Goal: Task Accomplishment & Management: Use online tool/utility

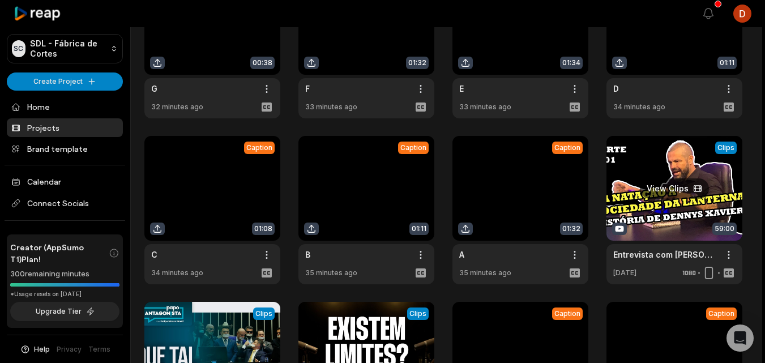
scroll to position [70, 0]
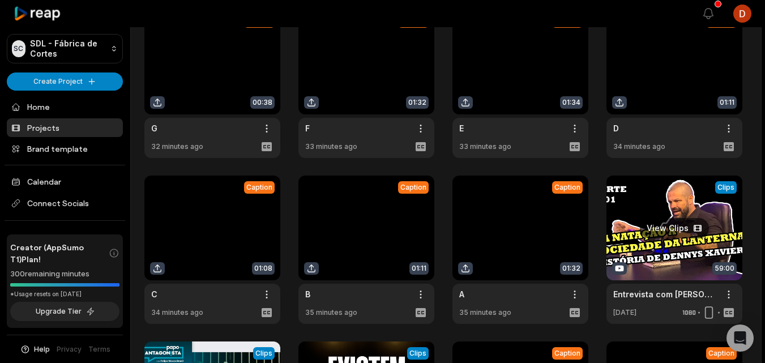
click at [682, 222] on link at bounding box center [675, 250] width 136 height 148
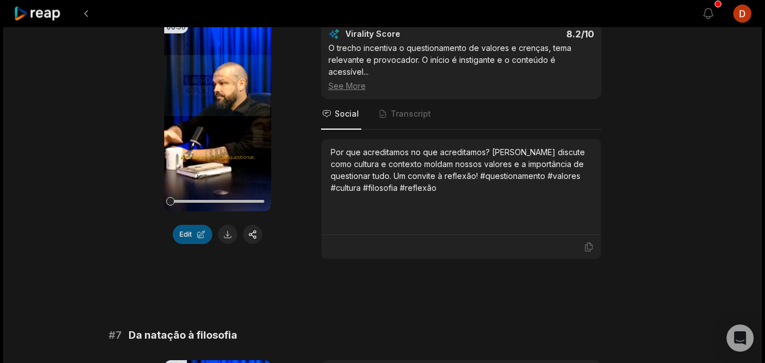
scroll to position [1756, 0]
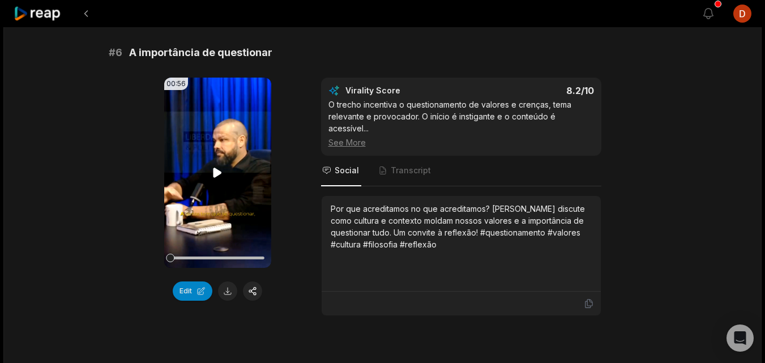
click at [189, 291] on button "Edit" at bounding box center [193, 291] width 40 height 19
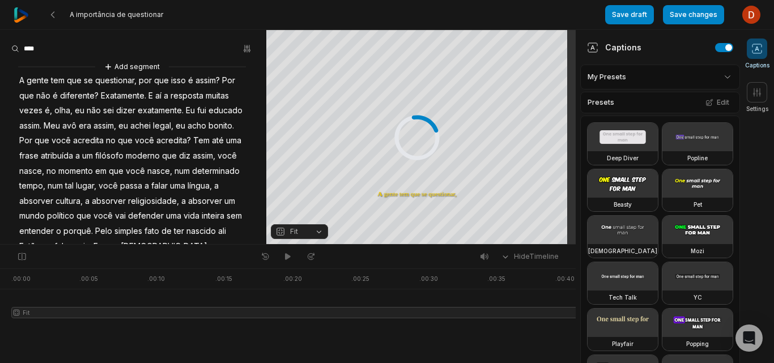
click at [41, 333] on div at bounding box center [397, 309] width 772 height 81
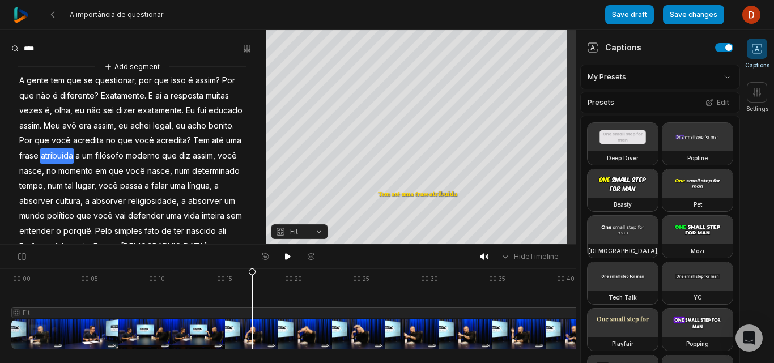
scroll to position [0, 207]
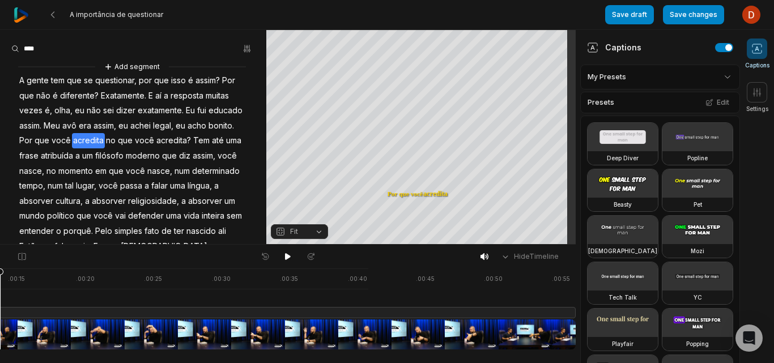
drag, startPoint x: 160, startPoint y: 344, endPoint x: 0, endPoint y: 284, distance: 170.9
click at [0, 284] on div at bounding box center [190, 309] width 772 height 81
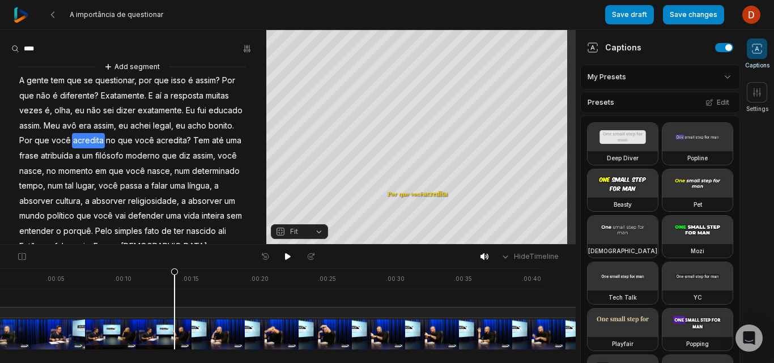
scroll to position [0, 0]
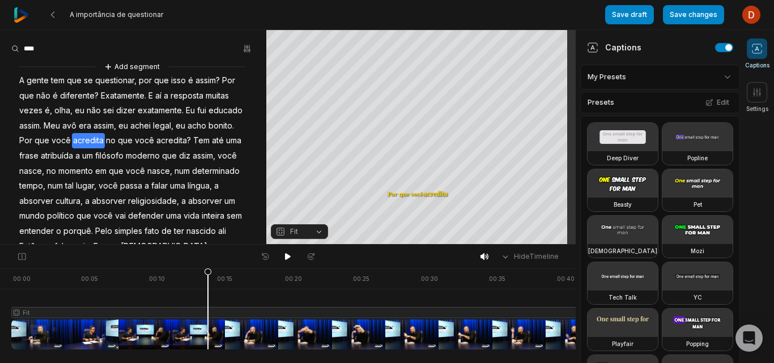
drag, startPoint x: 45, startPoint y: 341, endPoint x: 0, endPoint y: 347, distance: 45.2
click at [48, 321] on div at bounding box center [397, 309] width 772 height 81
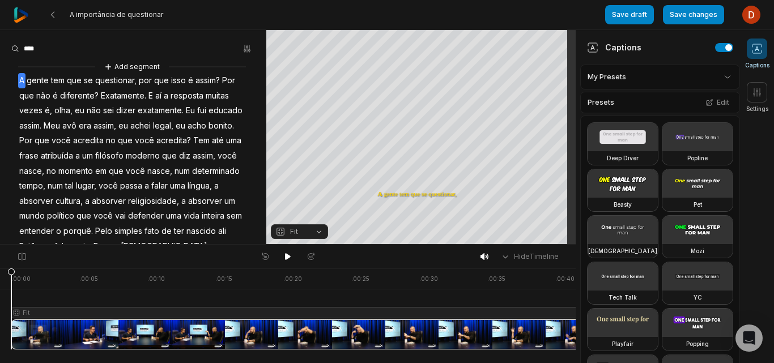
drag, startPoint x: 51, startPoint y: 275, endPoint x: 2, endPoint y: 283, distance: 49.8
click at [2, 283] on div ". 00:00 . 00:05 . 00:10 . 00:15 . 00:20 . 00:25 . 00:30 . 00:35 . 00:40 . 00:45…" at bounding box center [288, 316] width 576 height 95
click at [285, 255] on icon at bounding box center [288, 256] width 6 height 7
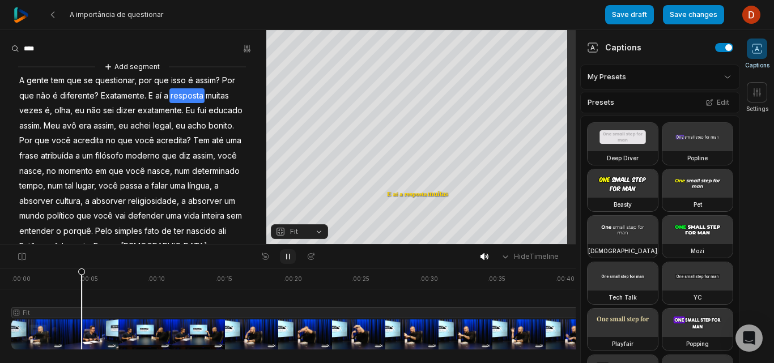
click at [285, 256] on icon at bounding box center [287, 256] width 9 height 9
click at [77, 338] on div at bounding box center [397, 309] width 772 height 81
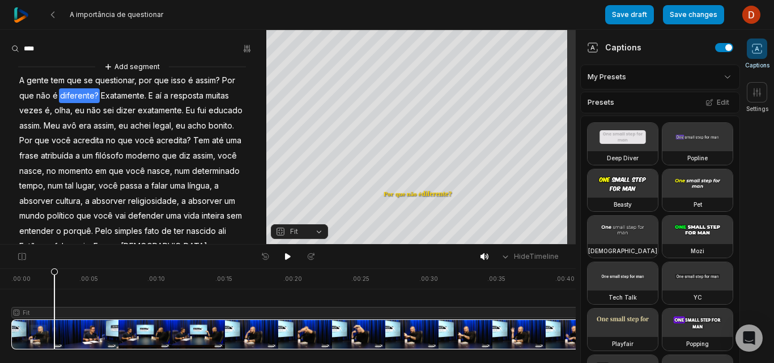
drag, startPoint x: 77, startPoint y: 279, endPoint x: 54, endPoint y: 286, distance: 23.8
click at [54, 286] on icon at bounding box center [54, 309] width 8 height 82
click at [26, 257] on icon at bounding box center [22, 256] width 10 height 9
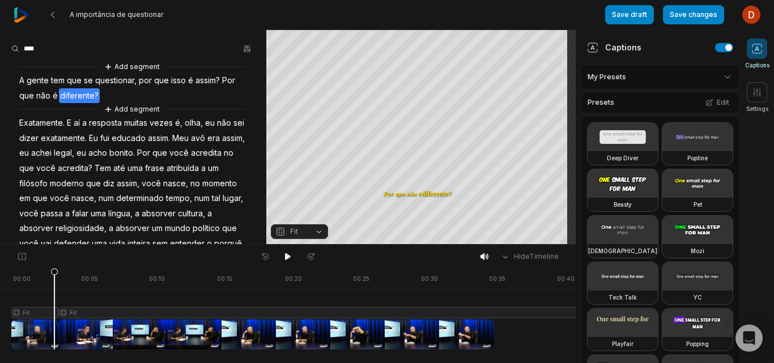
click at [60, 274] on div at bounding box center [397, 309] width 772 height 81
click at [75, 340] on div at bounding box center [397, 309] width 772 height 81
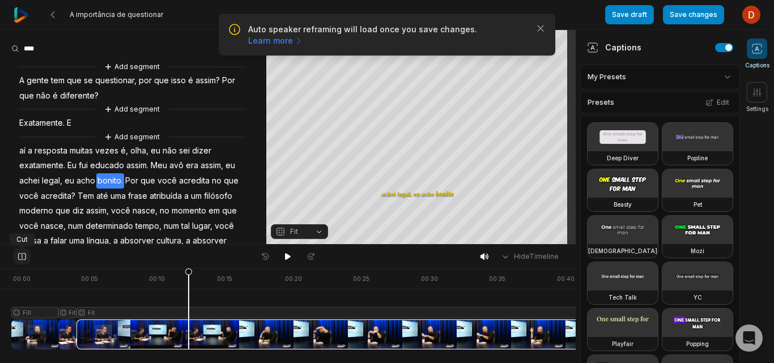
click at [25, 258] on icon at bounding box center [21, 257] width 7 height 8
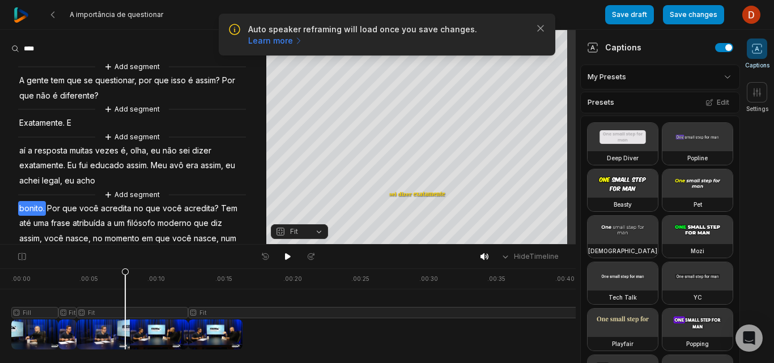
click at [125, 321] on div at bounding box center [397, 309] width 772 height 81
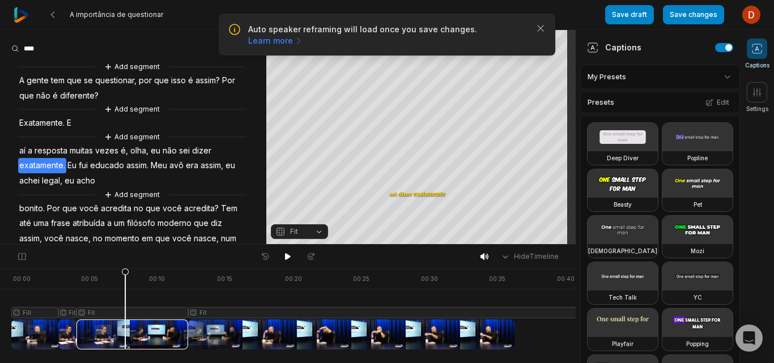
click at [301, 232] on span "Fit" at bounding box center [290, 232] width 30 height 10
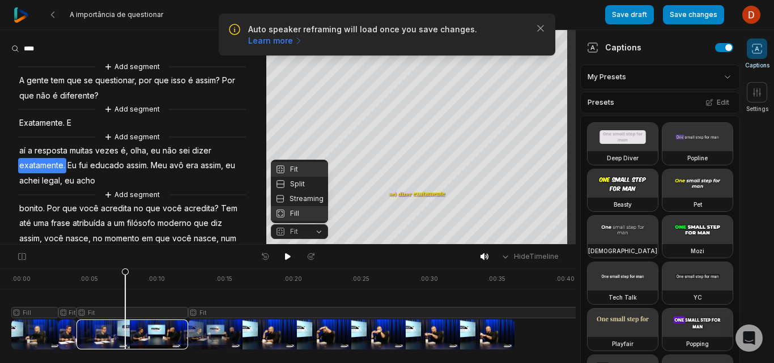
click at [301, 210] on div "Fill" at bounding box center [299, 213] width 57 height 15
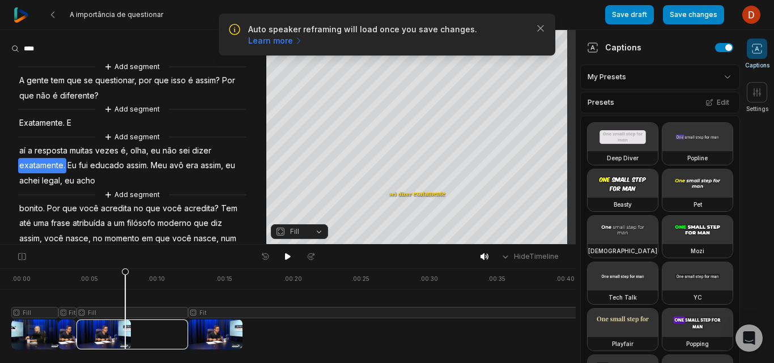
click at [223, 281] on div at bounding box center [397, 309] width 772 height 81
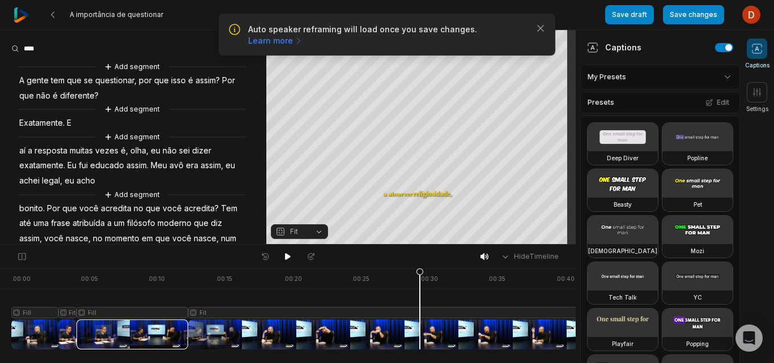
drag, startPoint x: 203, startPoint y: 274, endPoint x: 420, endPoint y: 301, distance: 218.7
click at [420, 301] on icon at bounding box center [419, 312] width 7 height 86
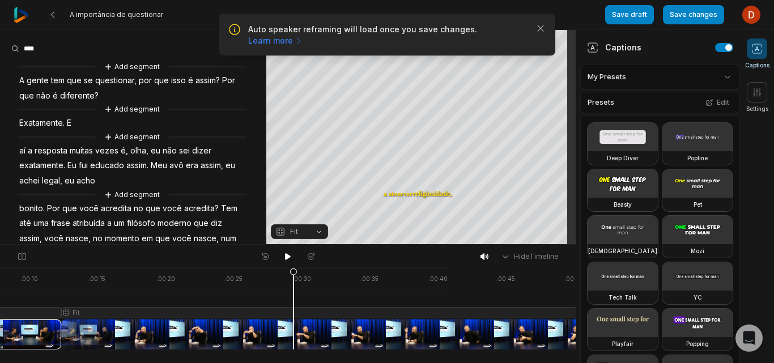
scroll to position [0, 207]
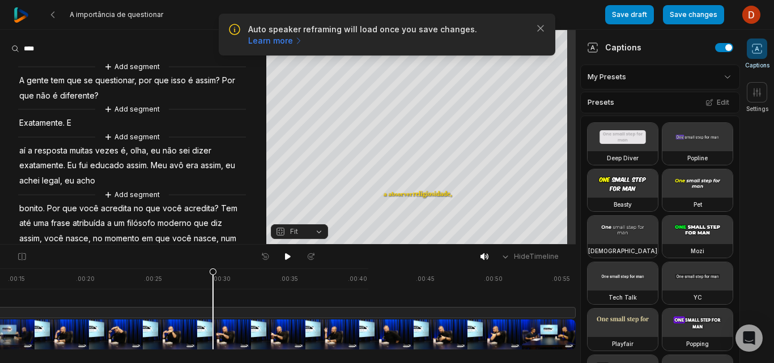
drag, startPoint x: 479, startPoint y: 327, endPoint x: 582, endPoint y: 335, distance: 103.4
click at [230, 327] on div at bounding box center [190, 309] width 772 height 81
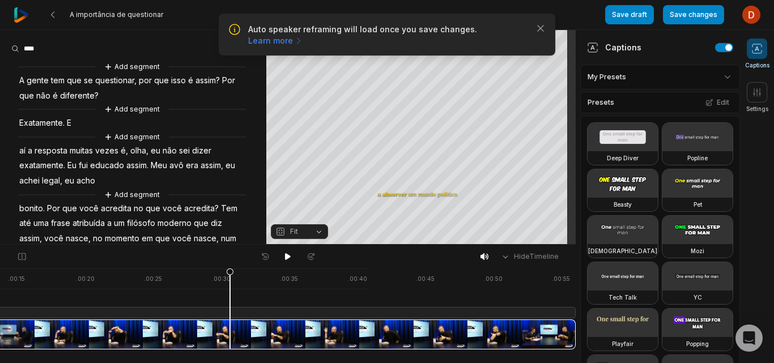
click at [248, 322] on div at bounding box center [190, 309] width 772 height 81
click at [244, 343] on div at bounding box center [190, 309] width 772 height 81
drag, startPoint x: 245, startPoint y: 270, endPoint x: 494, endPoint y: 307, distance: 252.0
click at [494, 307] on icon at bounding box center [494, 312] width 7 height 86
click at [26, 254] on icon at bounding box center [22, 256] width 10 height 9
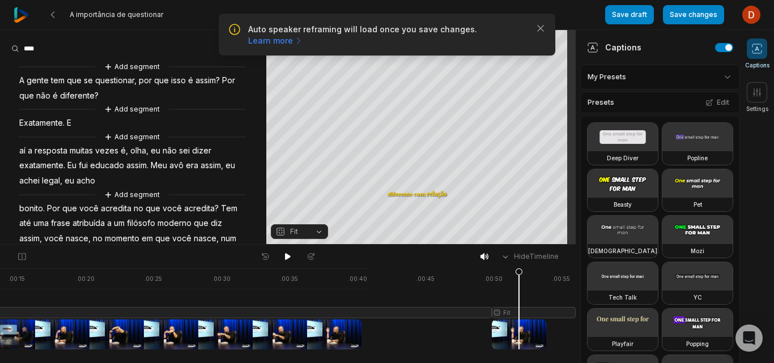
click at [519, 333] on div at bounding box center [190, 309] width 772 height 81
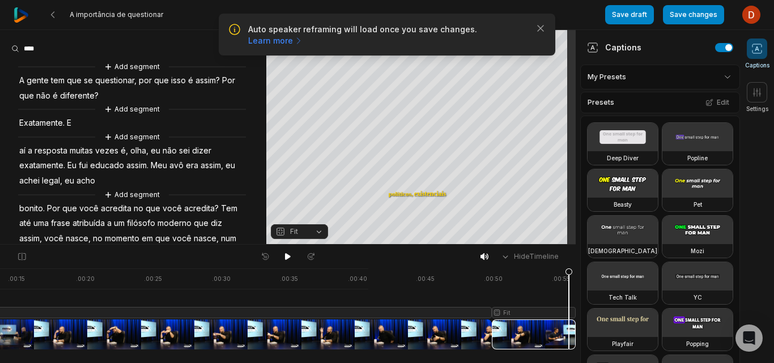
drag, startPoint x: 528, startPoint y: 334, endPoint x: 569, endPoint y: 340, distance: 41.3
click at [569, 340] on icon at bounding box center [569, 309] width 8 height 82
click at [515, 331] on div at bounding box center [190, 309] width 772 height 81
click at [283, 231] on icon "button" at bounding box center [280, 232] width 10 height 10
click at [321, 229] on button "Fit" at bounding box center [299, 231] width 57 height 15
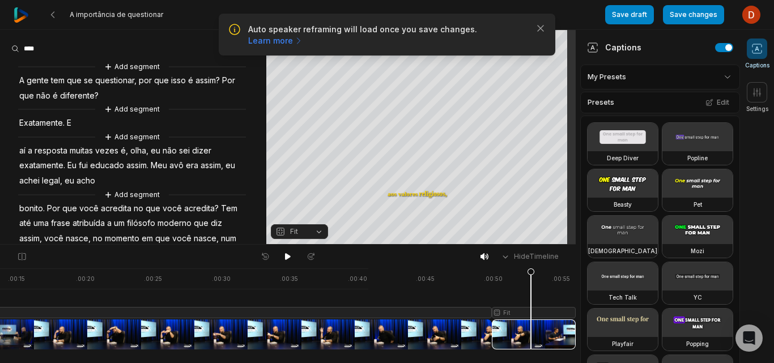
click at [531, 327] on div at bounding box center [190, 309] width 772 height 81
click at [317, 231] on button "Fit" at bounding box center [299, 231] width 57 height 15
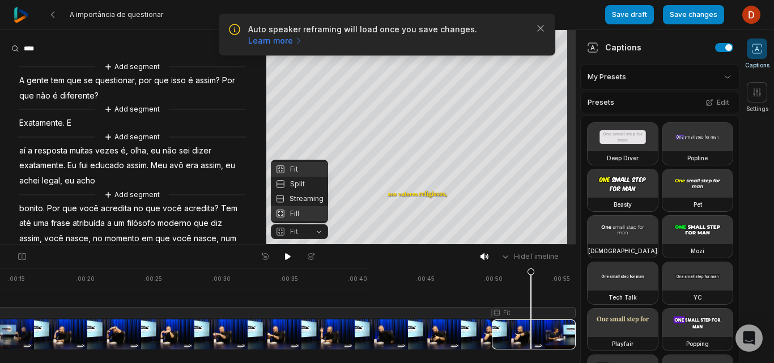
drag, startPoint x: 310, startPoint y: 211, endPoint x: 314, endPoint y: 205, distance: 7.3
click at [310, 211] on div "Fill" at bounding box center [299, 213] width 57 height 15
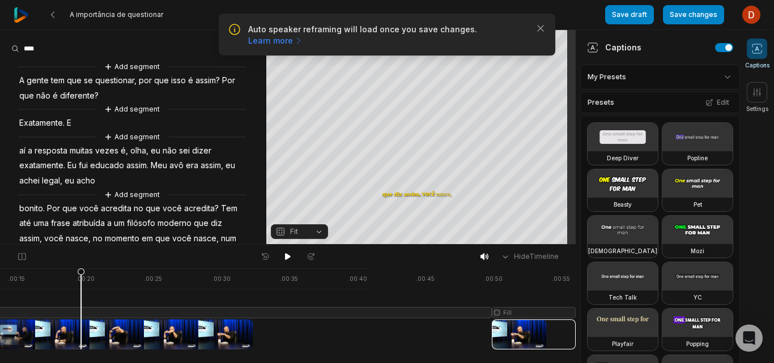
drag, startPoint x: 515, startPoint y: 274, endPoint x: 111, endPoint y: 253, distance: 404.5
click at [62, 241] on div "Auto speaker reframing will load once you save changes. Learn more Close A impo…" at bounding box center [387, 122] width 774 height 245
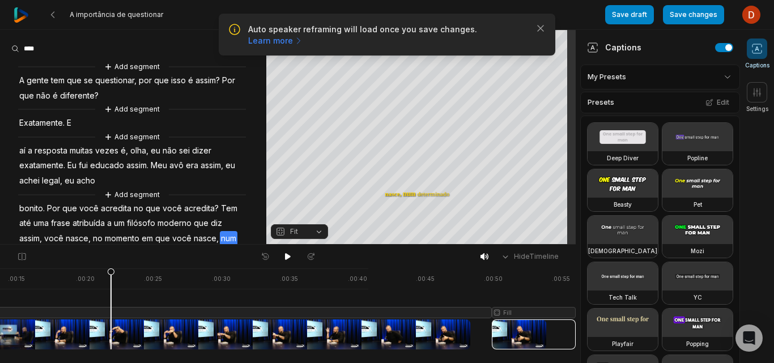
scroll to position [0, 0]
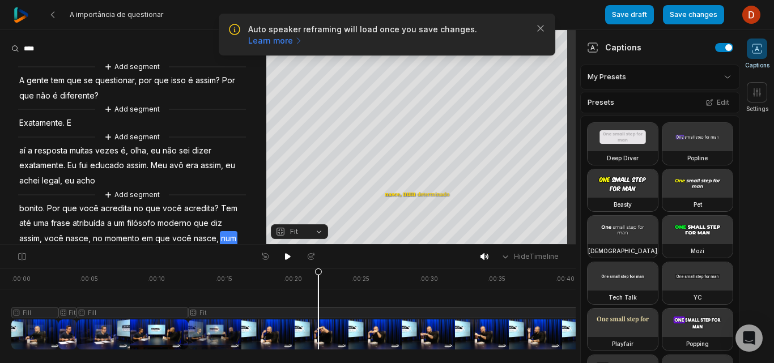
drag, startPoint x: 118, startPoint y: 335, endPoint x: 0, endPoint y: 342, distance: 118.0
click at [8, 265] on div "Hide Timeline . 00:00 . 00:05 . 00:10 . 00:15 . 00:20 . 00:25 . 00:30 . 00:35 .…" at bounding box center [288, 303] width 576 height 119
click at [291, 256] on icon at bounding box center [287, 256] width 9 height 9
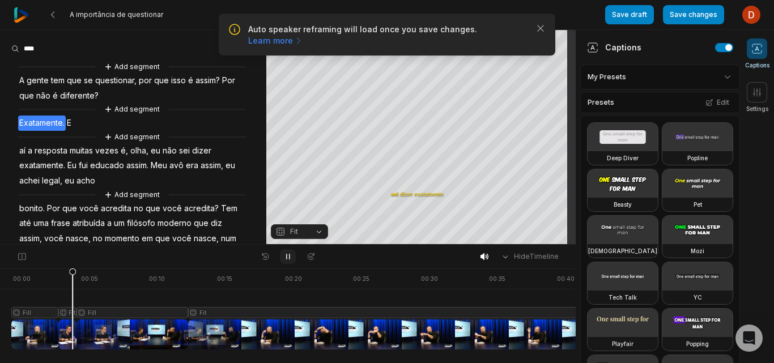
click at [287, 256] on icon at bounding box center [288, 256] width 3 height 5
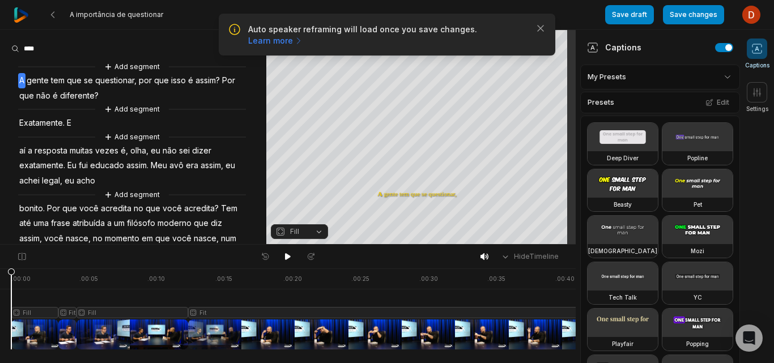
drag, startPoint x: 208, startPoint y: 273, endPoint x: 6, endPoint y: 285, distance: 202.6
click at [6, 285] on div ". 00:00 . 00:05 . 00:10 . 00:15 . 00:20 . 00:25 . 00:30 . 00:35 . 00:40 . 00:45…" at bounding box center [288, 316] width 576 height 95
click at [288, 257] on icon at bounding box center [288, 256] width 6 height 7
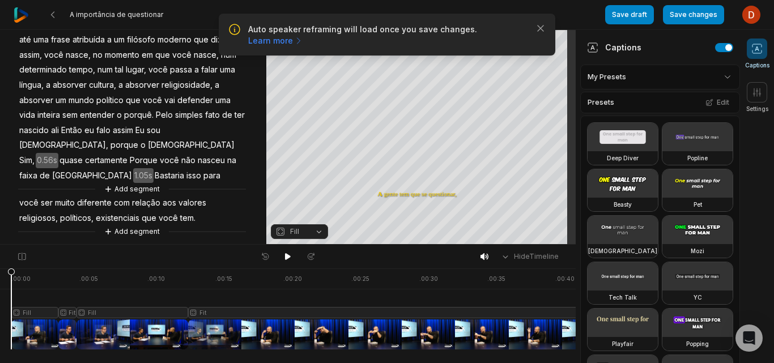
scroll to position [188, 0]
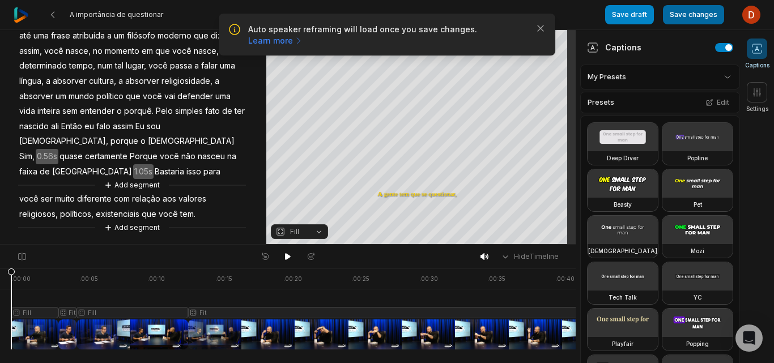
click at [709, 13] on button "Save changes" at bounding box center [693, 14] width 61 height 19
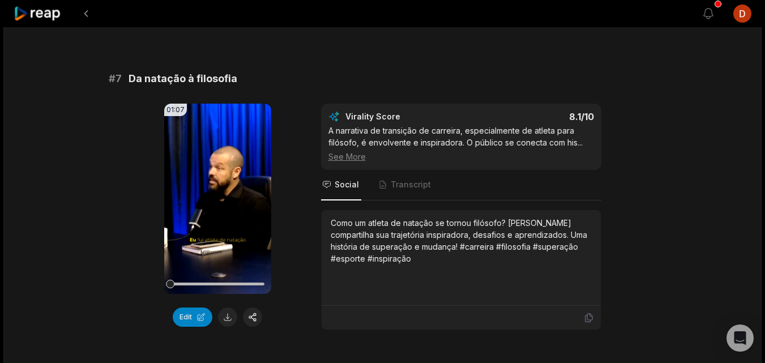
scroll to position [2096, 0]
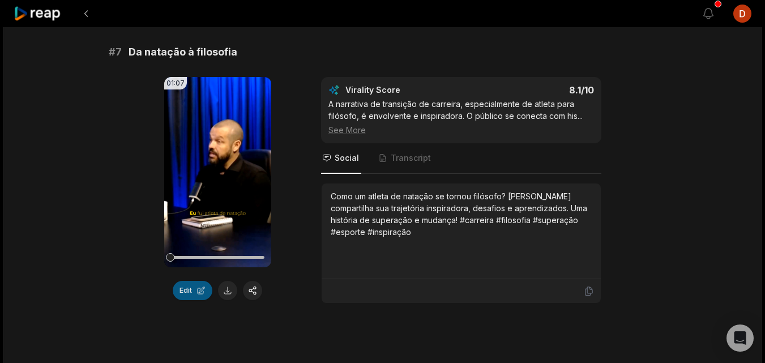
click at [190, 291] on button "Edit" at bounding box center [193, 290] width 40 height 19
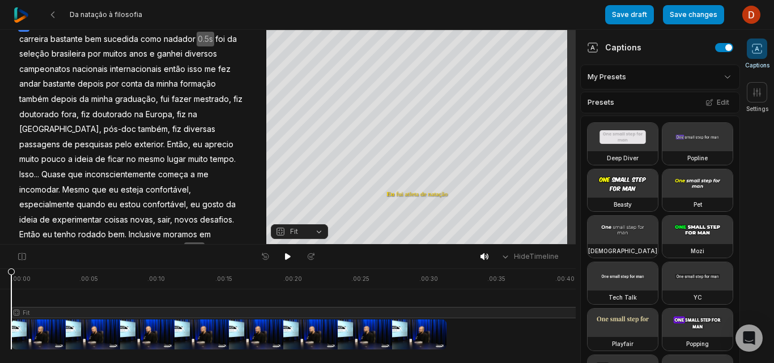
scroll to position [113, 0]
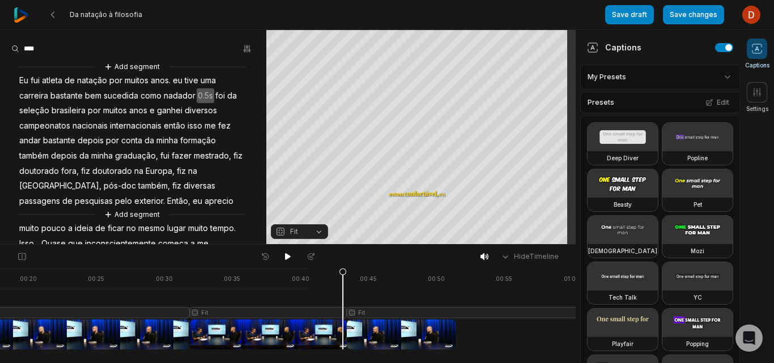
scroll to position [165, 0]
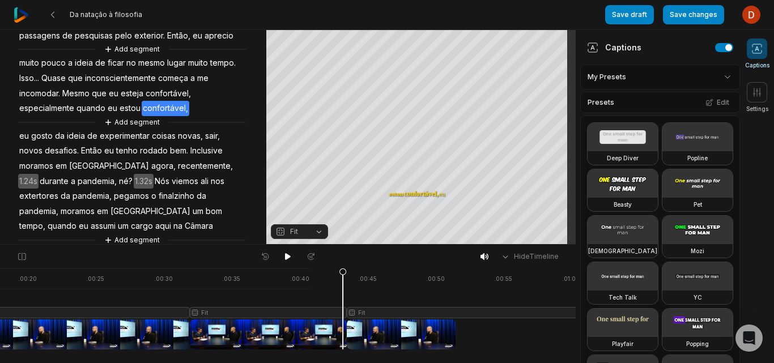
click at [252, 332] on div at bounding box center [208, 309] width 924 height 81
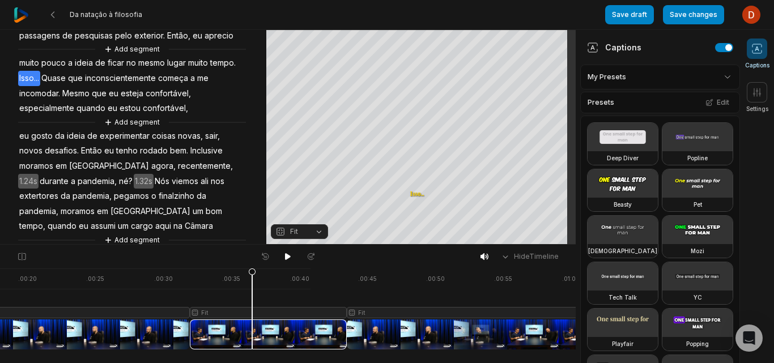
click at [297, 234] on span "Fit" at bounding box center [294, 232] width 8 height 10
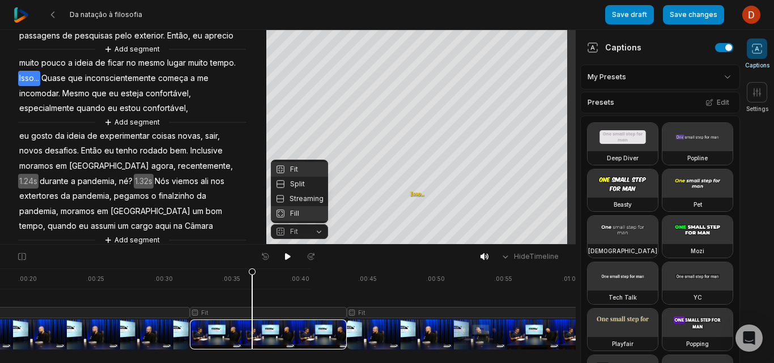
click at [301, 214] on div "Fill" at bounding box center [299, 213] width 57 height 15
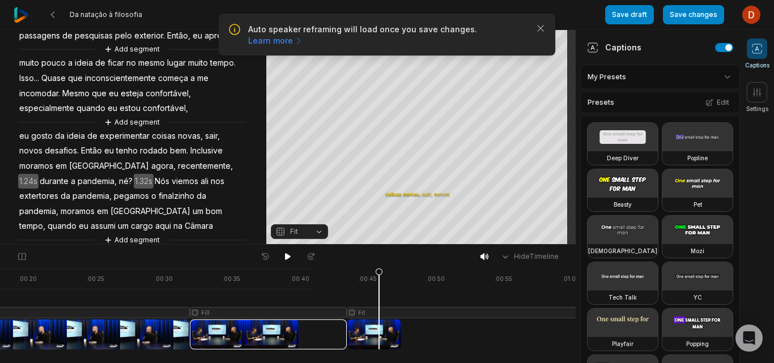
drag, startPoint x: 250, startPoint y: 274, endPoint x: 397, endPoint y: 346, distance: 163.2
click at [401, 277] on div at bounding box center [208, 309] width 924 height 81
click at [397, 346] on div at bounding box center [208, 309] width 924 height 81
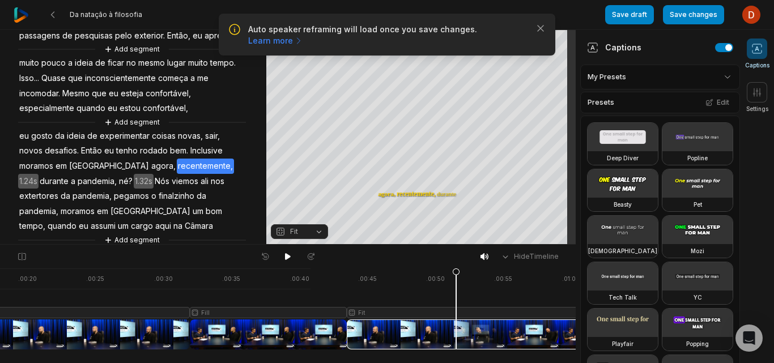
drag, startPoint x: 399, startPoint y: 270, endPoint x: 456, endPoint y: 275, distance: 57.4
click at [456, 275] on icon at bounding box center [456, 312] width 7 height 86
click at [21, 256] on icon at bounding box center [22, 256] width 10 height 9
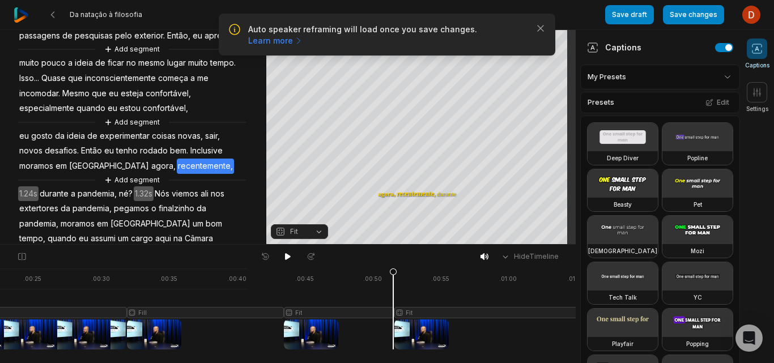
scroll to position [0, 359]
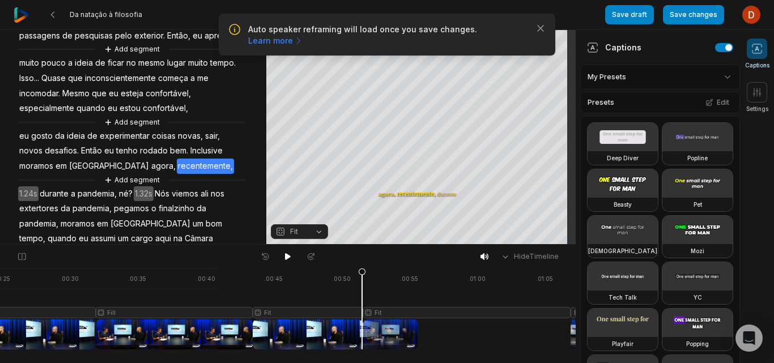
drag, startPoint x: 494, startPoint y: 344, endPoint x: 574, endPoint y: 351, distance: 80.2
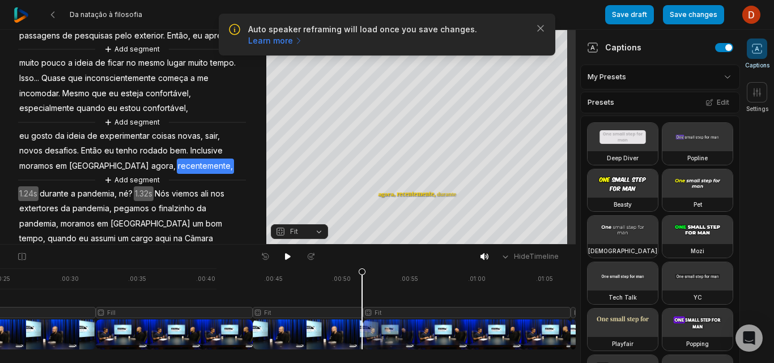
drag, startPoint x: 542, startPoint y: 325, endPoint x: 581, endPoint y: 333, distance: 40.4
click at [425, 335] on div at bounding box center [114, 309] width 924 height 81
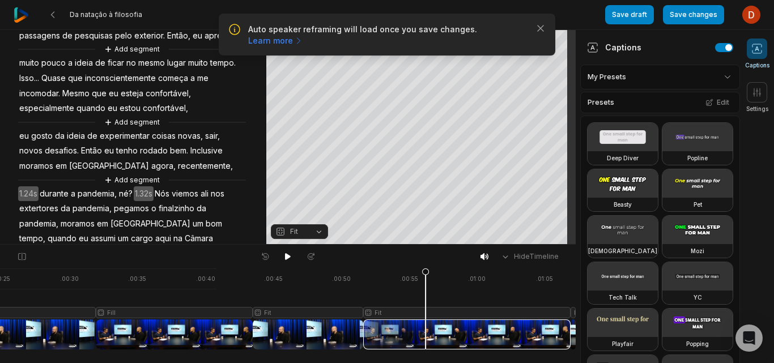
click at [304, 228] on span "Fit" at bounding box center [290, 232] width 30 height 10
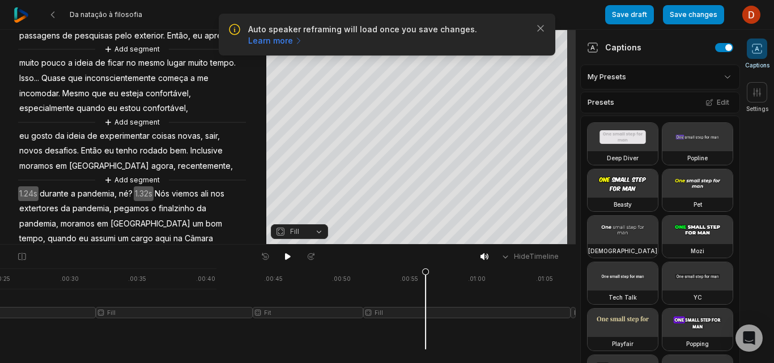
click at [433, 272] on div at bounding box center [114, 309] width 924 height 81
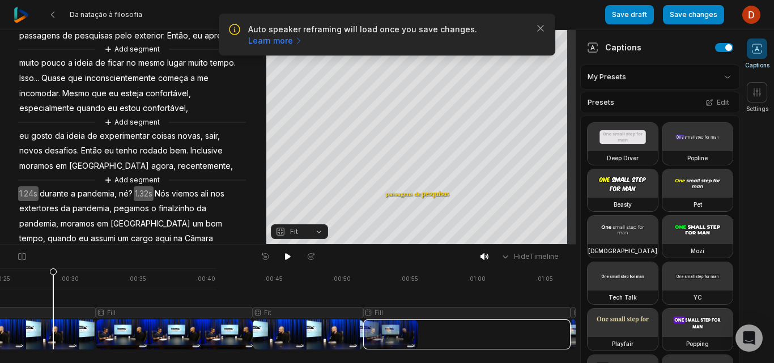
drag, startPoint x: 436, startPoint y: 275, endPoint x: 50, endPoint y: 309, distance: 386.8
click at [49, 310] on icon at bounding box center [53, 309] width 8 height 82
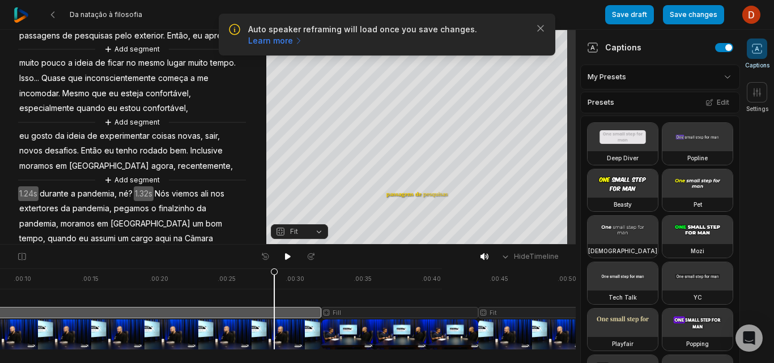
scroll to position [0, 0]
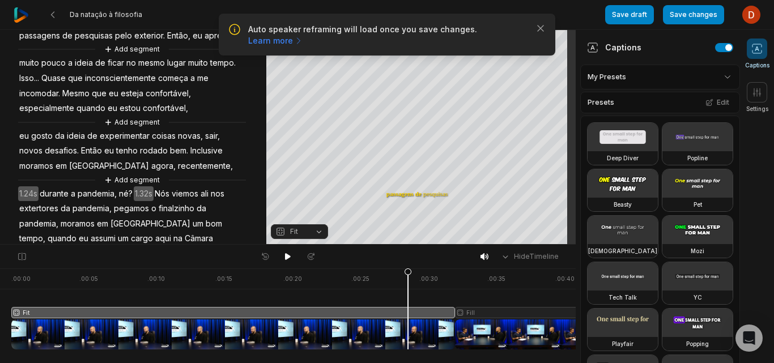
drag, startPoint x: 136, startPoint y: 341, endPoint x: 1, endPoint y: 331, distance: 135.8
click at [390, 265] on div "Hide Timeline" at bounding box center [288, 257] width 576 height 24
click at [27, 340] on div at bounding box center [473, 309] width 924 height 81
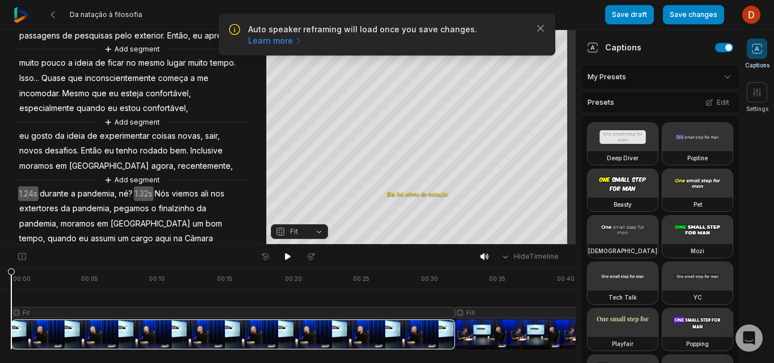
drag, startPoint x: 25, startPoint y: 276, endPoint x: 1, endPoint y: 282, distance: 24.5
click at [1, 282] on div ". 00:00 . 00:05 . 00:10 . 00:15 . 00:20 . 00:25 . 00:30 . 00:35 . 00:40 . 00:45…" at bounding box center [288, 316] width 576 height 95
click at [281, 259] on button at bounding box center [288, 256] width 16 height 15
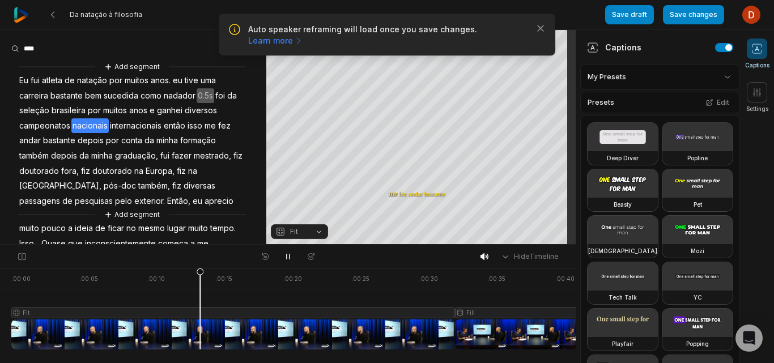
scroll to position [165, 0]
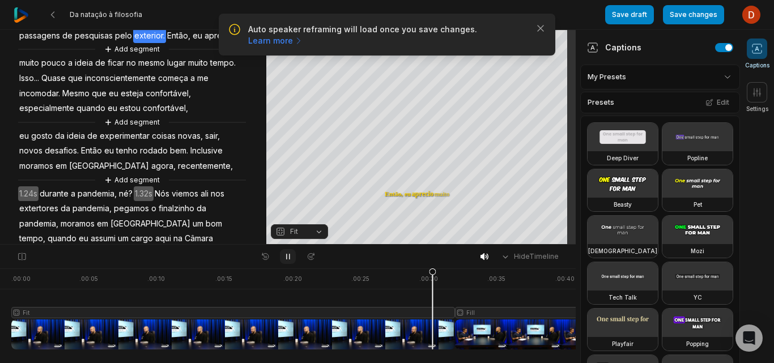
click at [285, 255] on icon at bounding box center [287, 256] width 9 height 9
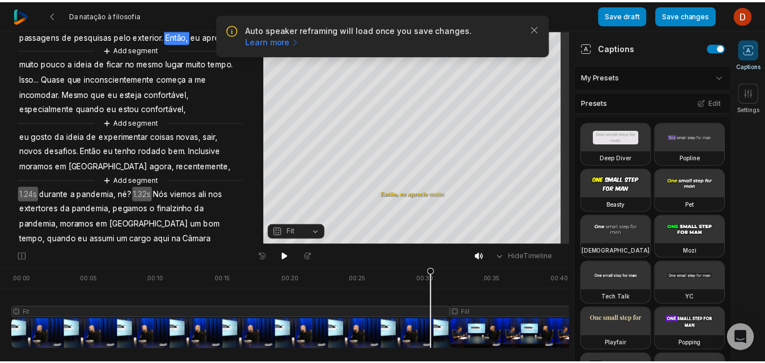
scroll to position [109, 0]
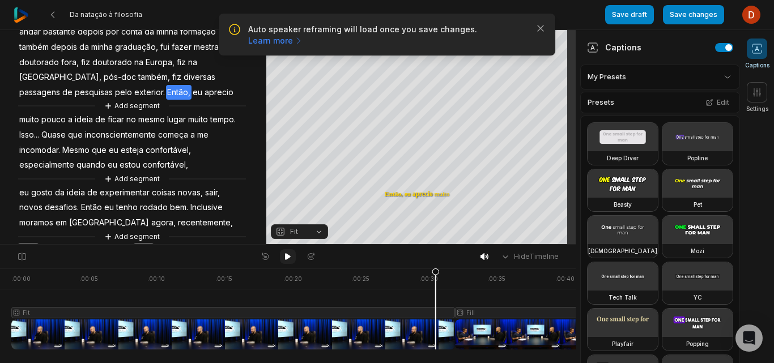
click at [290, 258] on icon at bounding box center [287, 256] width 9 height 9
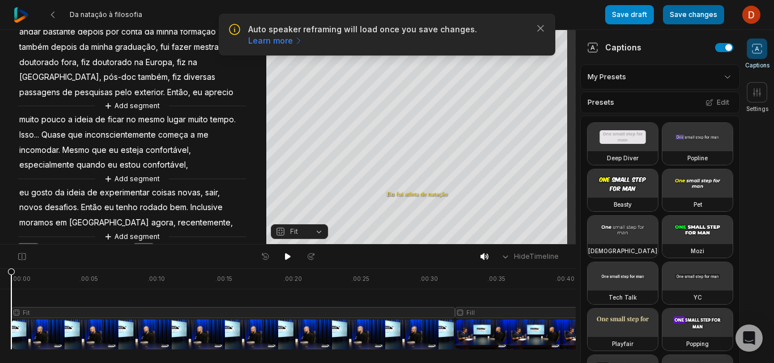
click at [708, 19] on button "Save changes" at bounding box center [693, 14] width 61 height 19
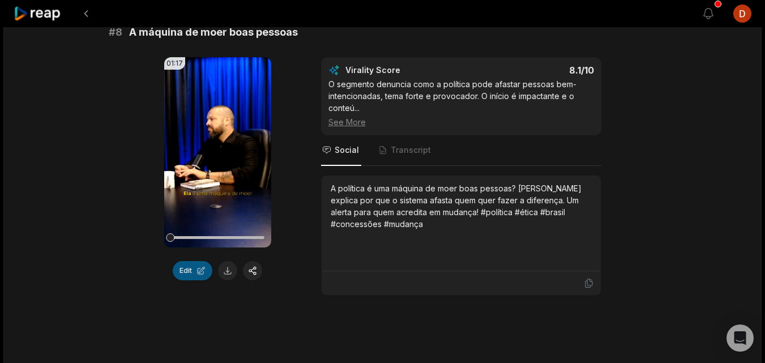
scroll to position [2493, 0]
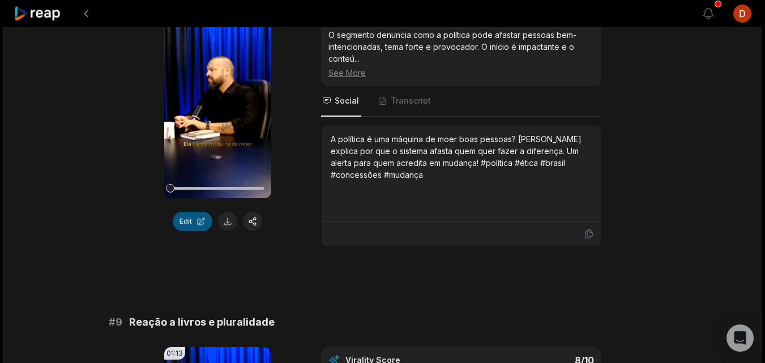
click at [197, 219] on button "Edit" at bounding box center [193, 221] width 40 height 19
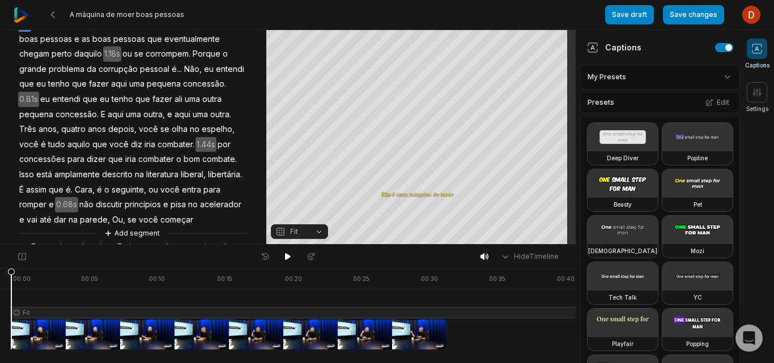
scroll to position [163, 0]
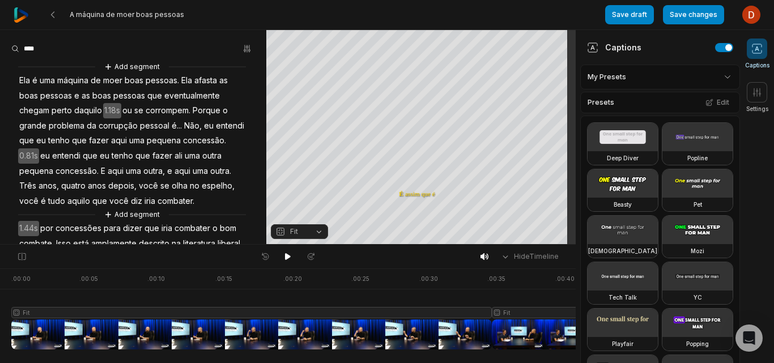
scroll to position [163, 0]
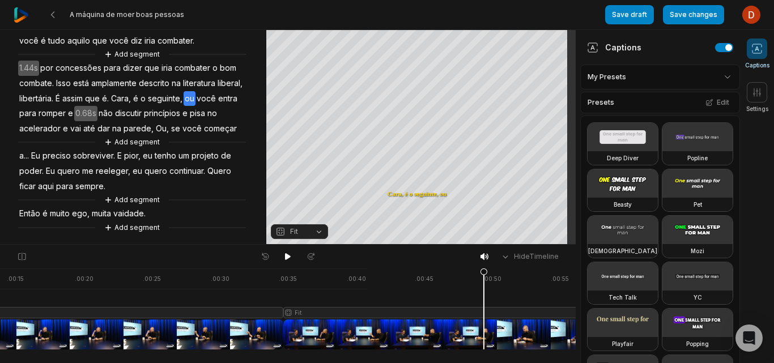
drag, startPoint x: 438, startPoint y: 270, endPoint x: 483, endPoint y: 279, distance: 45.6
click at [483, 279] on icon at bounding box center [483, 312] width 7 height 86
click at [484, 273] on icon at bounding box center [483, 312] width 7 height 86
click at [483, 329] on icon at bounding box center [484, 309] width 8 height 82
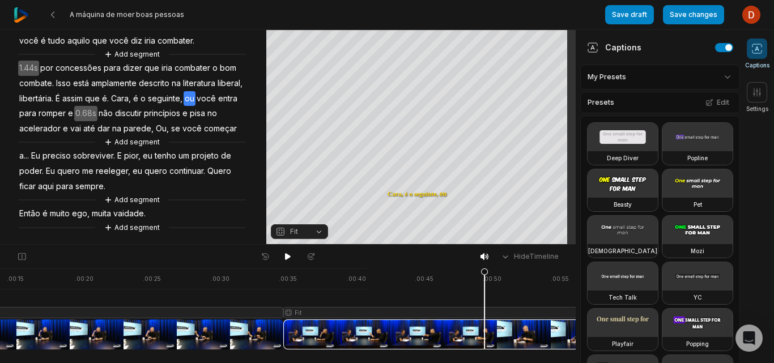
drag, startPoint x: 482, startPoint y: 269, endPoint x: 484, endPoint y: 275, distance: 7.2
click at [484, 275] on icon at bounding box center [484, 309] width 8 height 82
click at [23, 254] on icon at bounding box center [22, 256] width 10 height 9
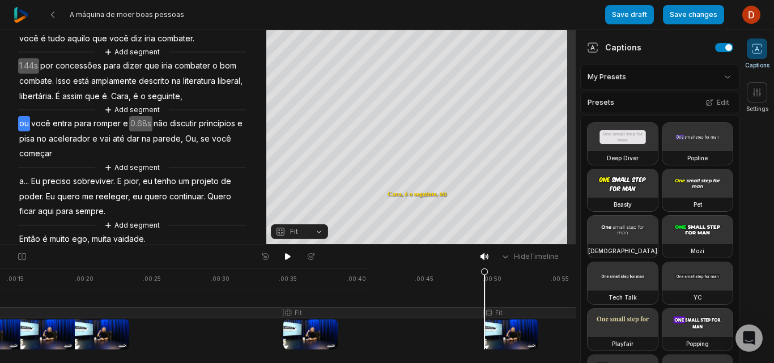
click at [339, 330] on div at bounding box center [329, 309] width 1053 height 81
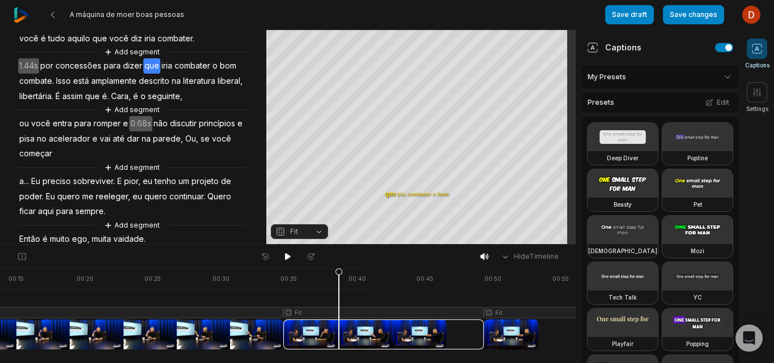
click at [295, 235] on span "Fit" at bounding box center [294, 232] width 8 height 10
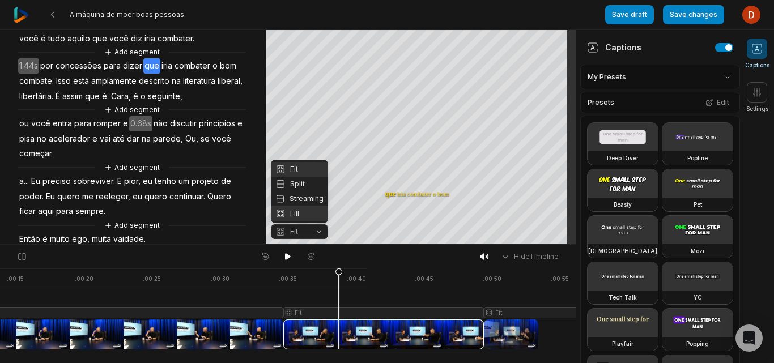
click at [291, 213] on div "Fill" at bounding box center [299, 213] width 57 height 15
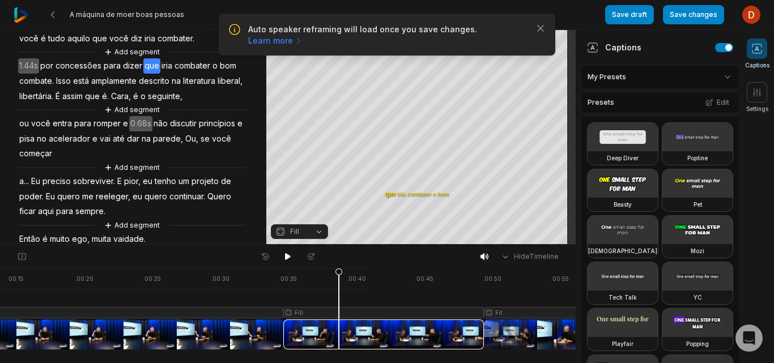
click at [512, 336] on div at bounding box center [329, 309] width 1053 height 81
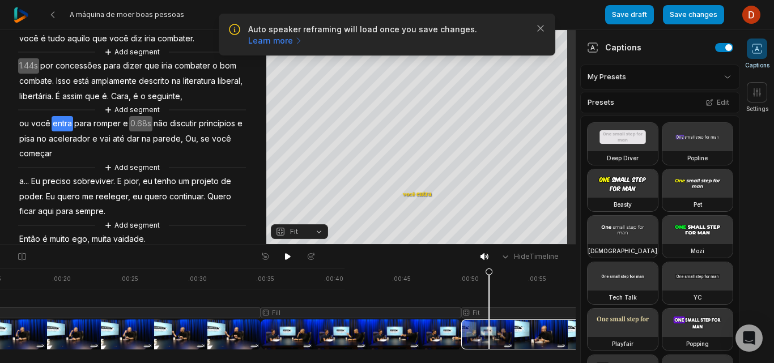
scroll to position [0, 255]
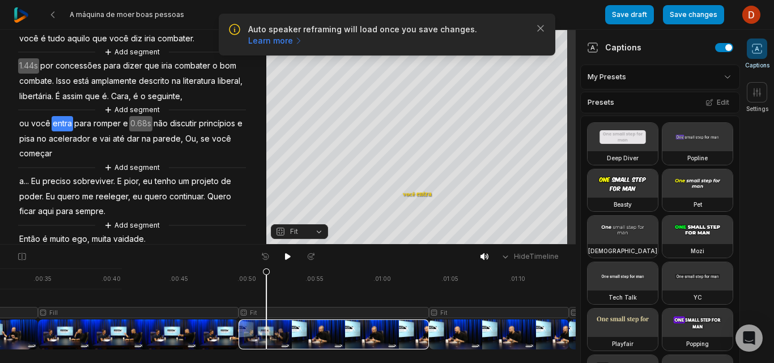
scroll to position [0, 471]
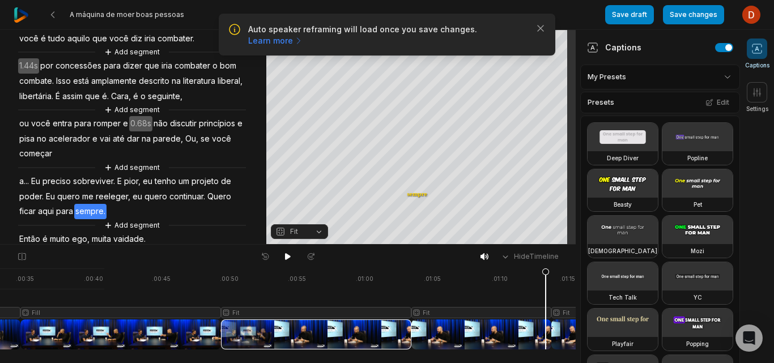
drag, startPoint x: 240, startPoint y: 283, endPoint x: 546, endPoint y: 310, distance: 306.6
click at [546, 310] on icon at bounding box center [545, 312] width 7 height 86
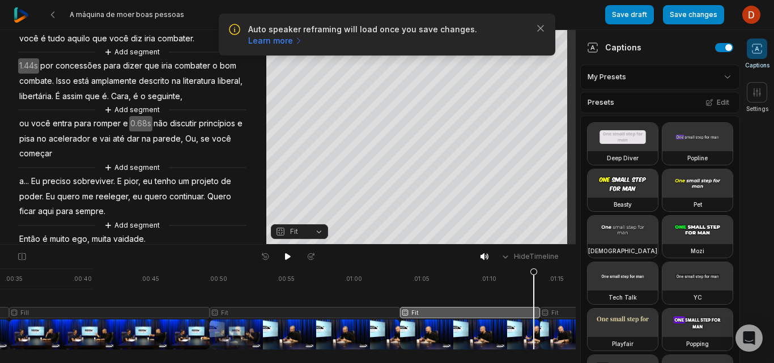
scroll to position [0, 488]
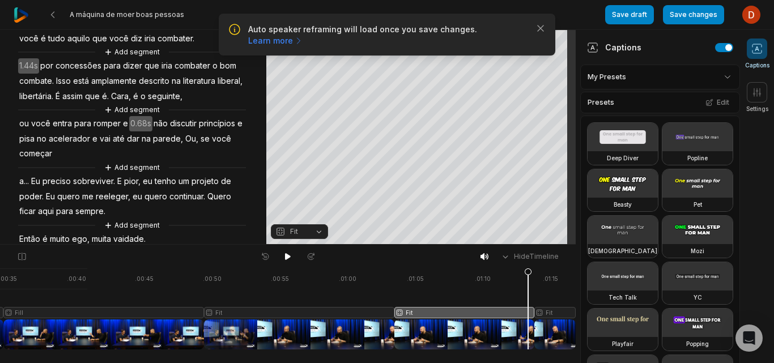
drag, startPoint x: 572, startPoint y: 335, endPoint x: 605, endPoint y: 331, distance: 32.6
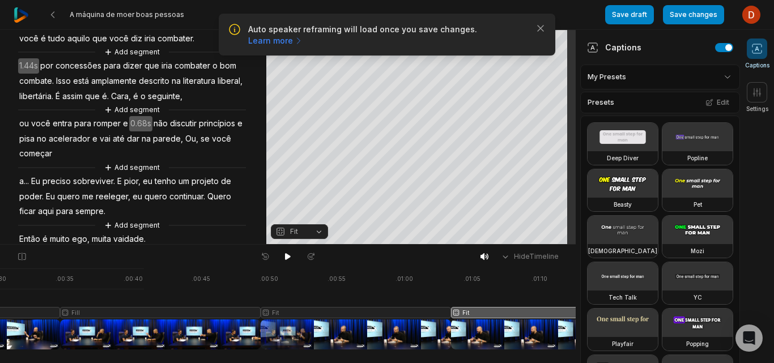
scroll to position [0, 0]
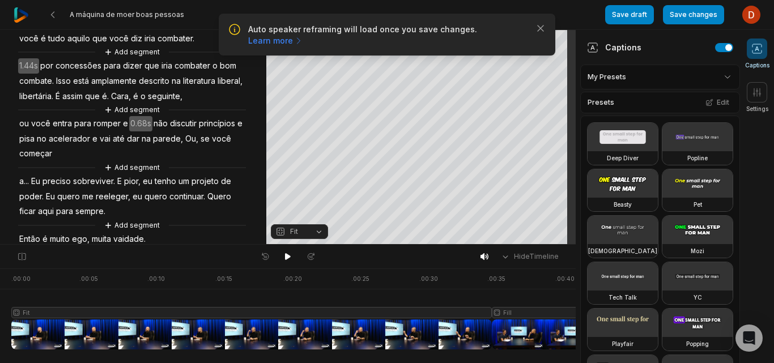
drag, startPoint x: 354, startPoint y: 334, endPoint x: 0, endPoint y: 344, distance: 354.3
click at [28, 338] on div at bounding box center [537, 309] width 1053 height 81
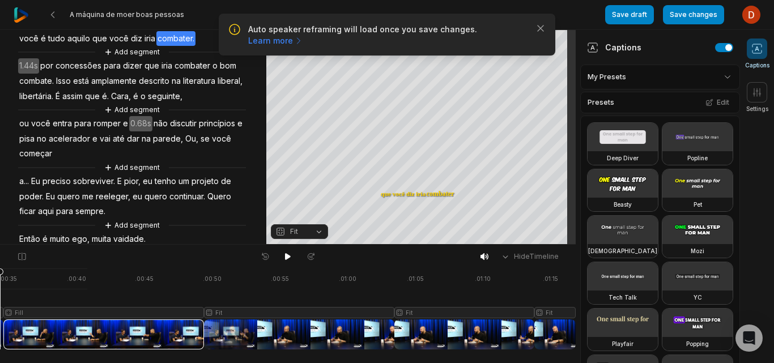
drag, startPoint x: 20, startPoint y: 283, endPoint x: 0, endPoint y: 290, distance: 21.3
click at [0, 290] on icon at bounding box center [0, 309] width 8 height 82
drag, startPoint x: 44, startPoint y: 339, endPoint x: 0, endPoint y: 342, distance: 43.7
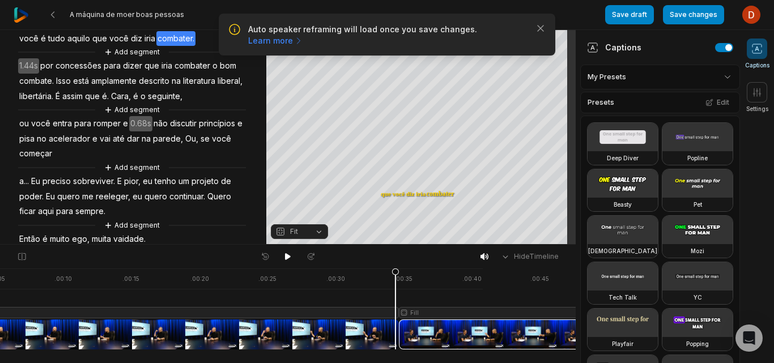
scroll to position [0, 0]
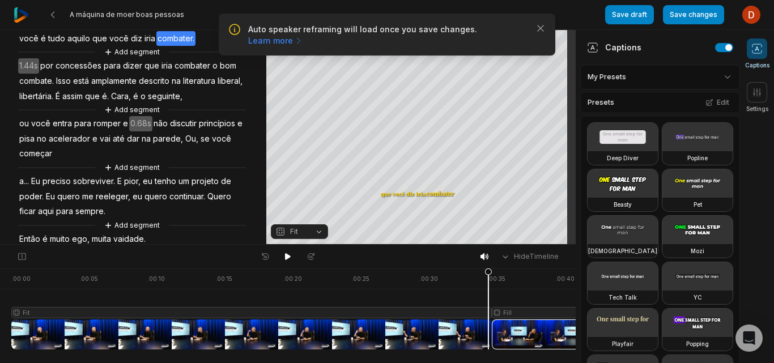
drag, startPoint x: 90, startPoint y: 338, endPoint x: 20, endPoint y: 338, distance: 69.7
drag, startPoint x: 491, startPoint y: 274, endPoint x: 4, endPoint y: 280, distance: 487.3
click at [1, 285] on div ". 00:00 . 00:05 . 00:10 . 00:15 . 00:20 . 00:25 . 00:30 . 00:35 . 00:40 . 00:45…" at bounding box center [288, 316] width 576 height 95
click at [288, 256] on icon at bounding box center [288, 256] width 6 height 7
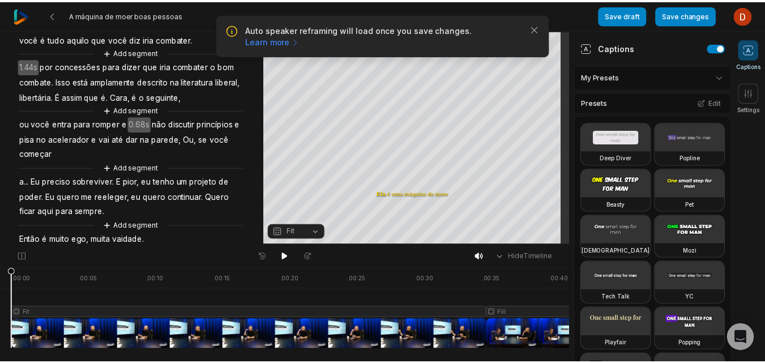
scroll to position [203, 0]
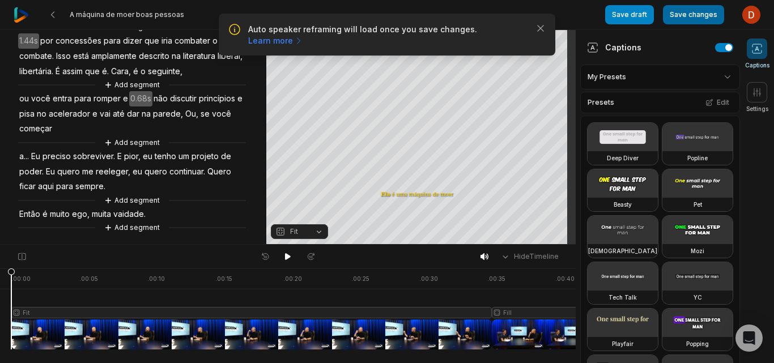
click at [692, 12] on button "Save changes" at bounding box center [693, 14] width 61 height 19
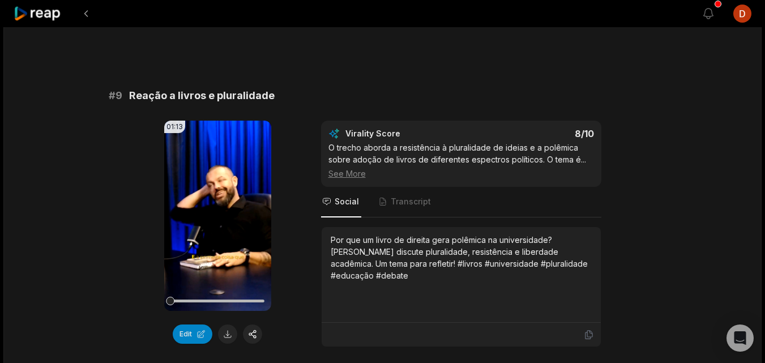
scroll to position [2776, 0]
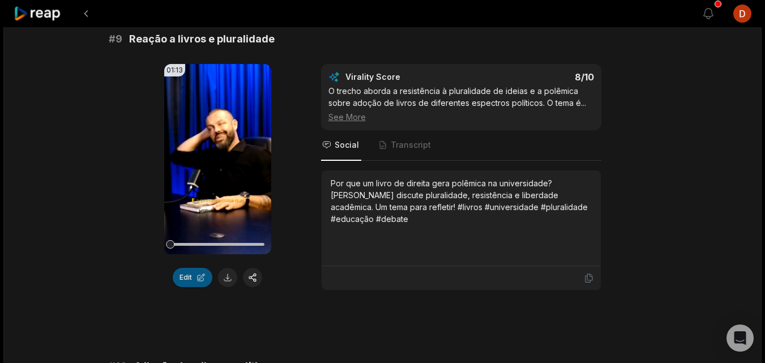
click at [191, 276] on button "Edit" at bounding box center [193, 277] width 40 height 19
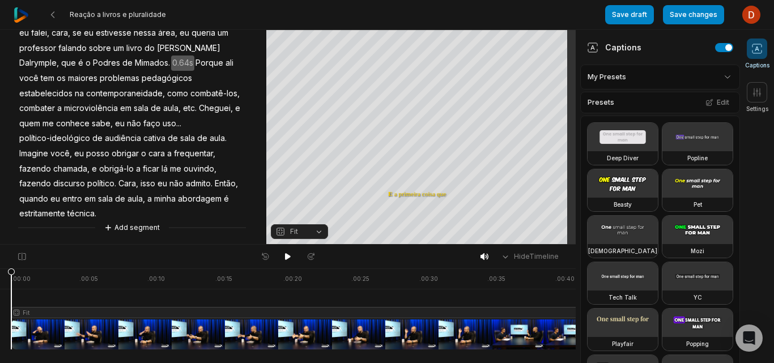
scroll to position [96, 0]
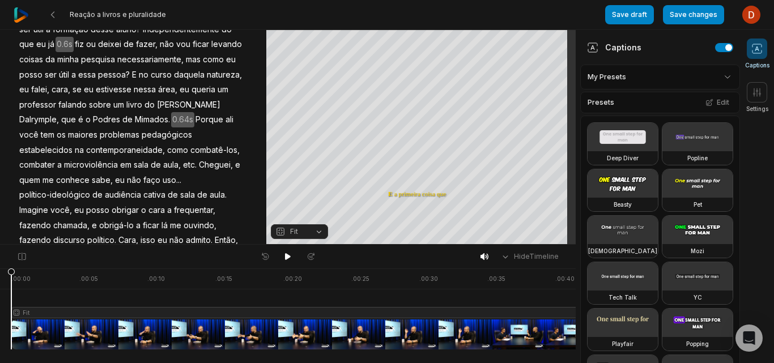
click at [190, 97] on span "queria" at bounding box center [203, 89] width 26 height 15
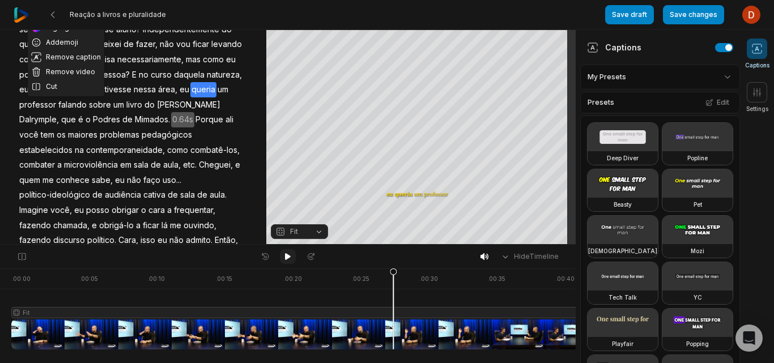
click at [284, 258] on icon at bounding box center [287, 256] width 9 height 9
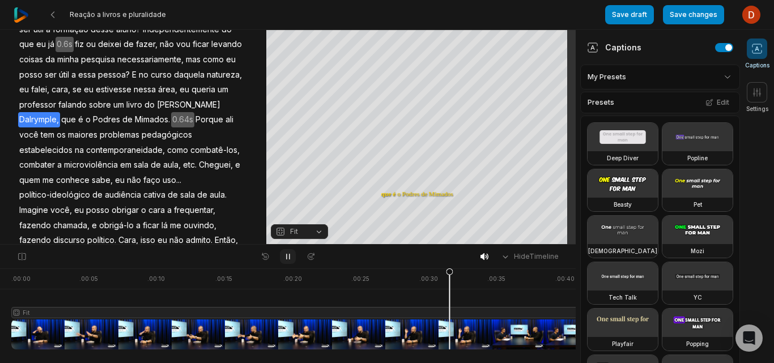
click at [284, 258] on icon at bounding box center [287, 256] width 9 height 9
click at [295, 261] on button at bounding box center [288, 256] width 16 height 15
click at [290, 256] on icon at bounding box center [288, 256] width 3 height 5
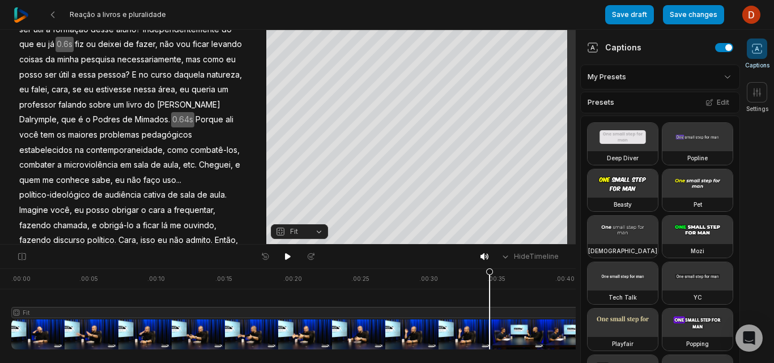
drag, startPoint x: 522, startPoint y: 274, endPoint x: 490, endPoint y: 322, distance: 58.0
click at [490, 322] on icon at bounding box center [489, 312] width 7 height 86
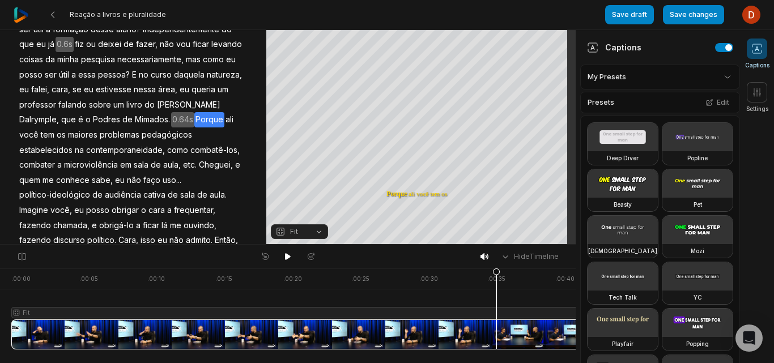
click at [496, 275] on icon at bounding box center [496, 309] width 8 height 82
click at [22, 254] on icon at bounding box center [22, 256] width 10 height 9
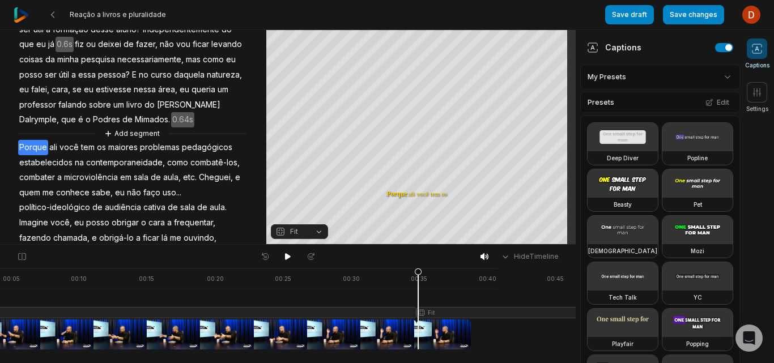
scroll to position [0, 104]
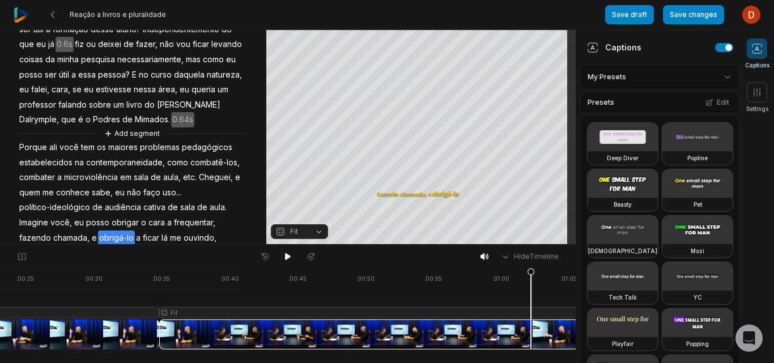
click at [531, 313] on icon at bounding box center [531, 309] width 8 height 82
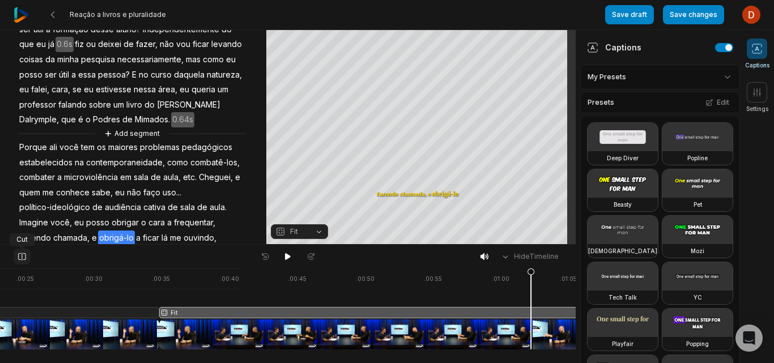
click at [23, 254] on icon at bounding box center [22, 256] width 10 height 9
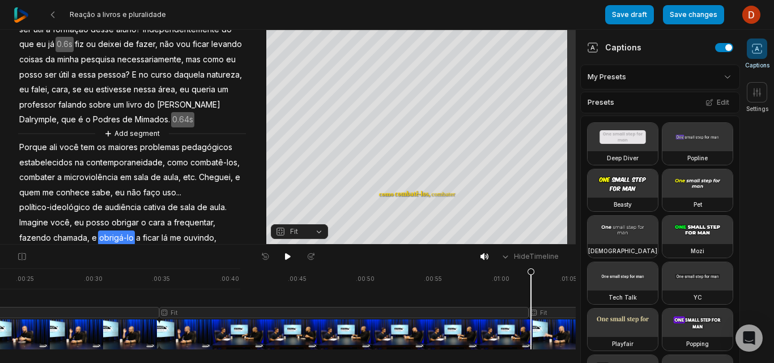
click at [290, 337] on div at bounding box center [175, 309] width 999 height 81
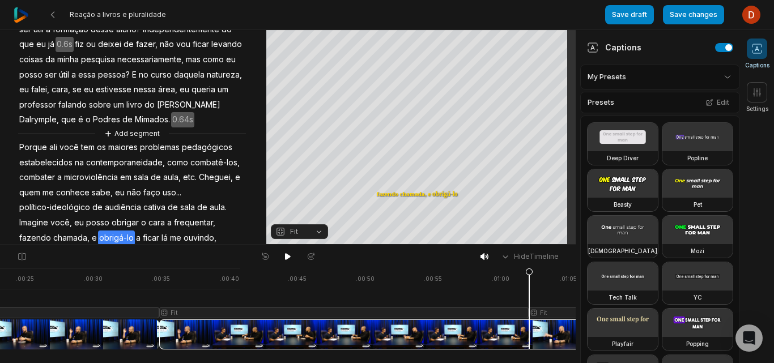
drag, startPoint x: 291, startPoint y: 273, endPoint x: 529, endPoint y: 337, distance: 246.4
click at [529, 337] on icon at bounding box center [529, 312] width 7 height 86
click at [25, 258] on icon at bounding box center [21, 257] width 7 height 8
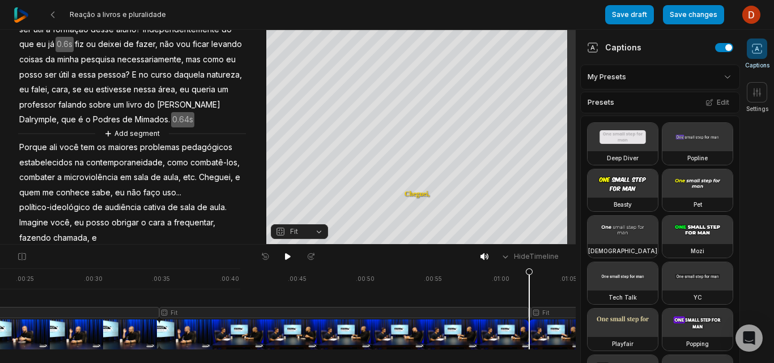
click at [341, 333] on div at bounding box center [175, 309] width 999 height 81
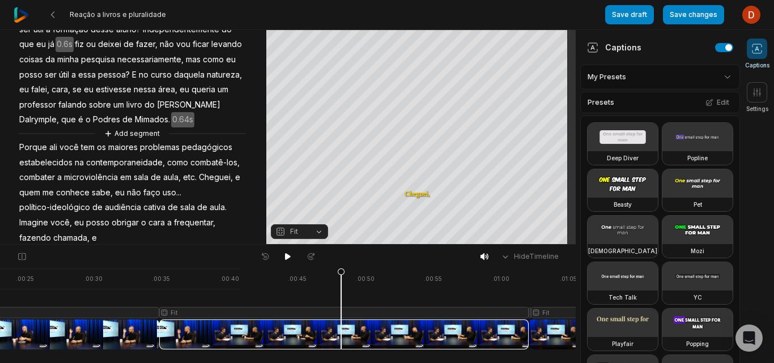
click at [289, 236] on span "Fit" at bounding box center [290, 232] width 30 height 10
click at [317, 238] on button "Fit" at bounding box center [299, 231] width 57 height 15
click at [321, 229] on button "Fit" at bounding box center [299, 231] width 57 height 15
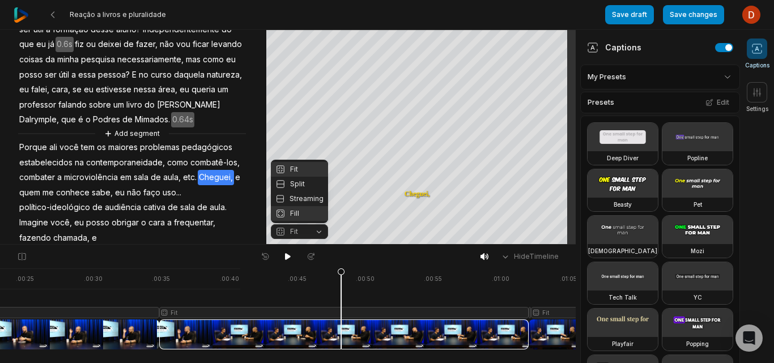
click at [305, 216] on div "Fill" at bounding box center [299, 213] width 57 height 15
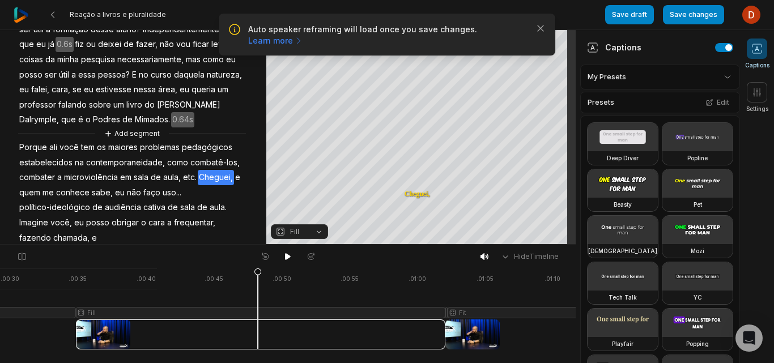
scroll to position [0, 437]
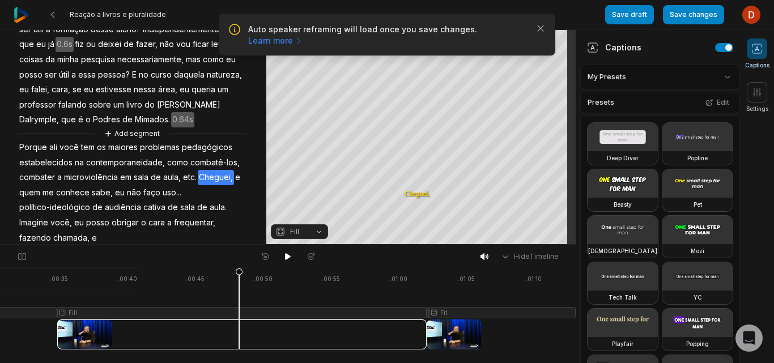
drag, startPoint x: 545, startPoint y: 333, endPoint x: 573, endPoint y: 342, distance: 29.6
click at [479, 334] on div at bounding box center [73, 309] width 999 height 81
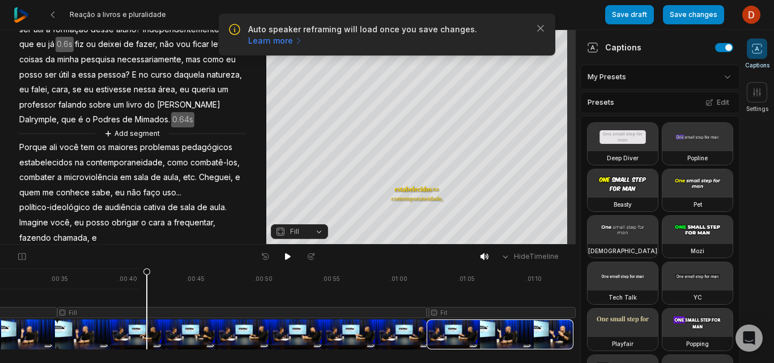
drag, startPoint x: 479, startPoint y: 273, endPoint x: 66, endPoint y: 339, distance: 418.3
click at [62, 304] on div at bounding box center [73, 309] width 999 height 81
click at [143, 334] on icon at bounding box center [147, 309] width 8 height 82
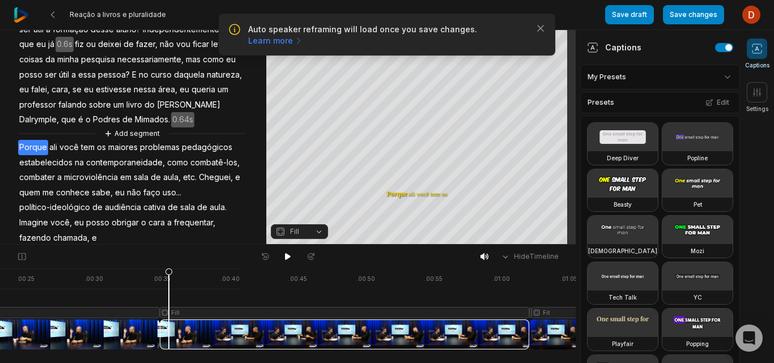
scroll to position [0, 0]
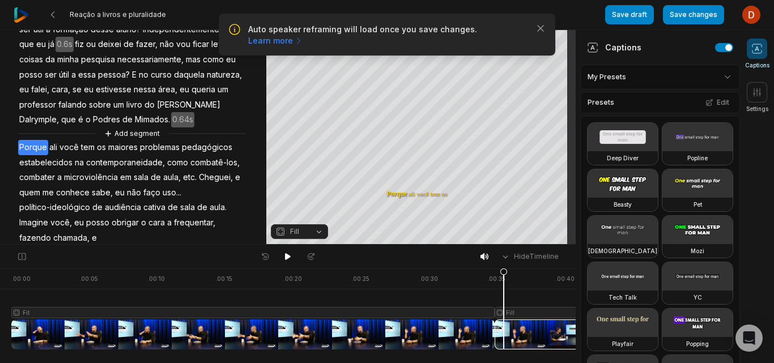
drag, startPoint x: 71, startPoint y: 338, endPoint x: 0, endPoint y: 344, distance: 71.0
click at [35, 324] on div at bounding box center [510, 309] width 999 height 81
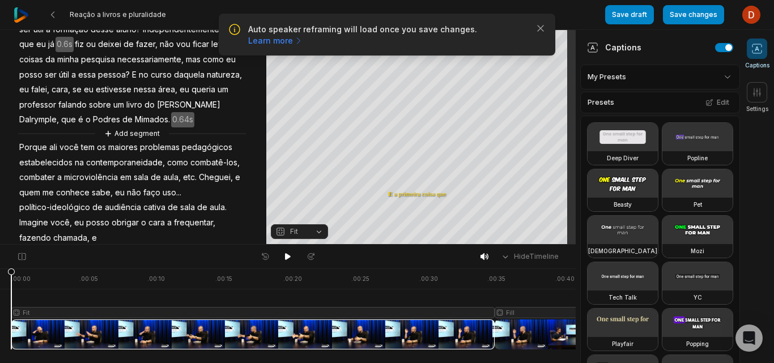
drag, startPoint x: 35, startPoint y: 274, endPoint x: 8, endPoint y: 283, distance: 28.1
click at [8, 283] on icon at bounding box center [11, 312] width 7 height 86
click at [289, 259] on icon at bounding box center [287, 256] width 9 height 9
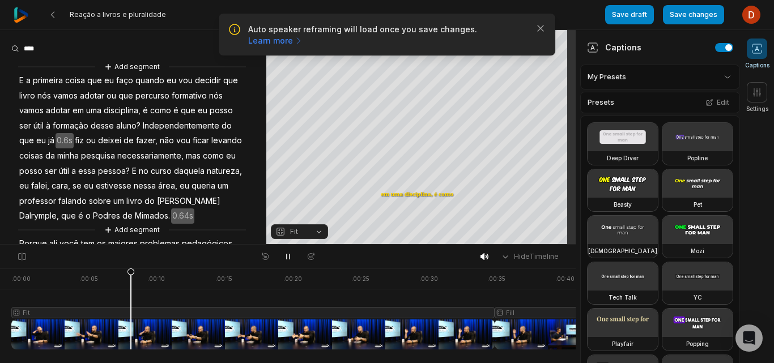
scroll to position [96, 0]
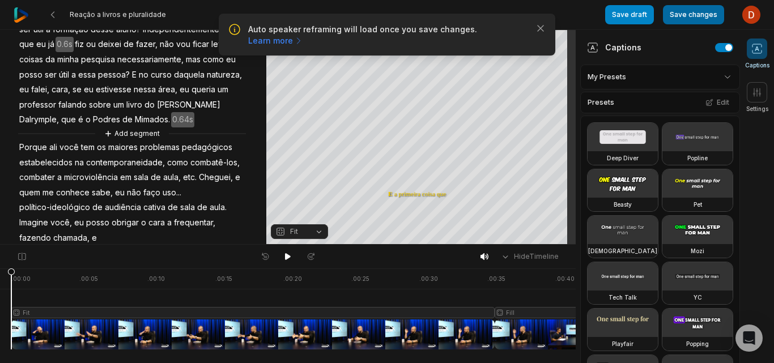
click at [690, 13] on button "Save changes" at bounding box center [693, 14] width 61 height 19
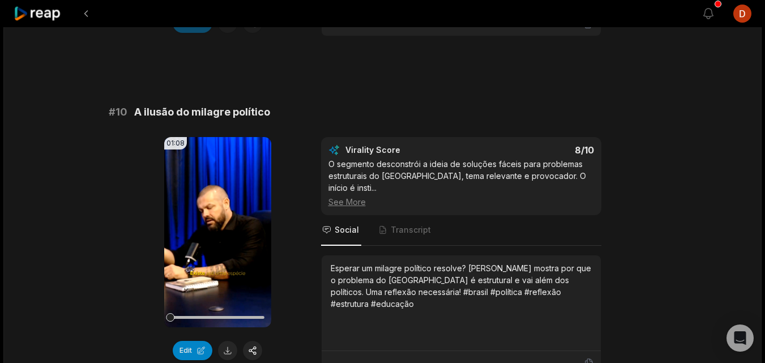
scroll to position [3144, 0]
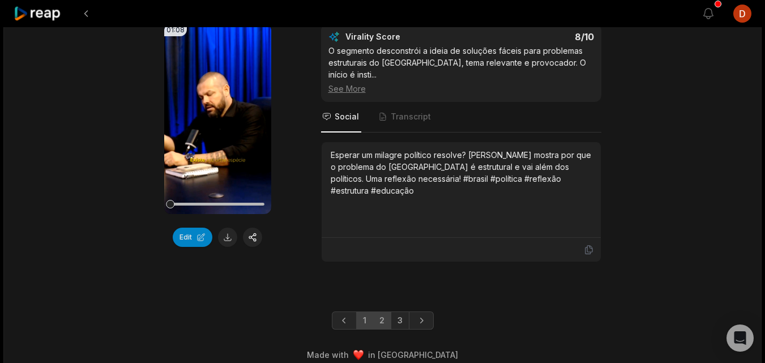
click at [389, 312] on link "2" at bounding box center [382, 321] width 19 height 18
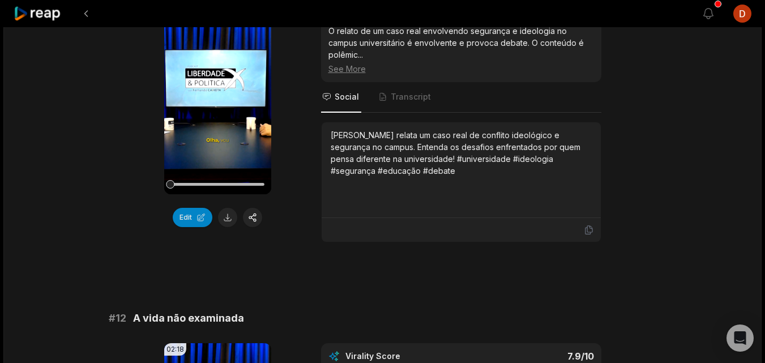
scroll to position [397, 0]
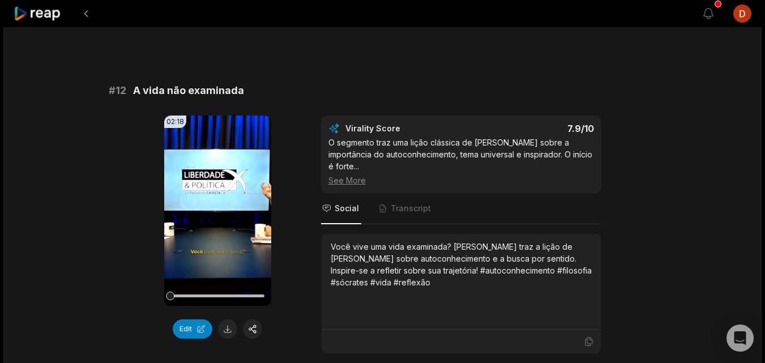
click at [191, 321] on button "Edit" at bounding box center [193, 329] width 40 height 19
